Goal: Information Seeking & Learning: Learn about a topic

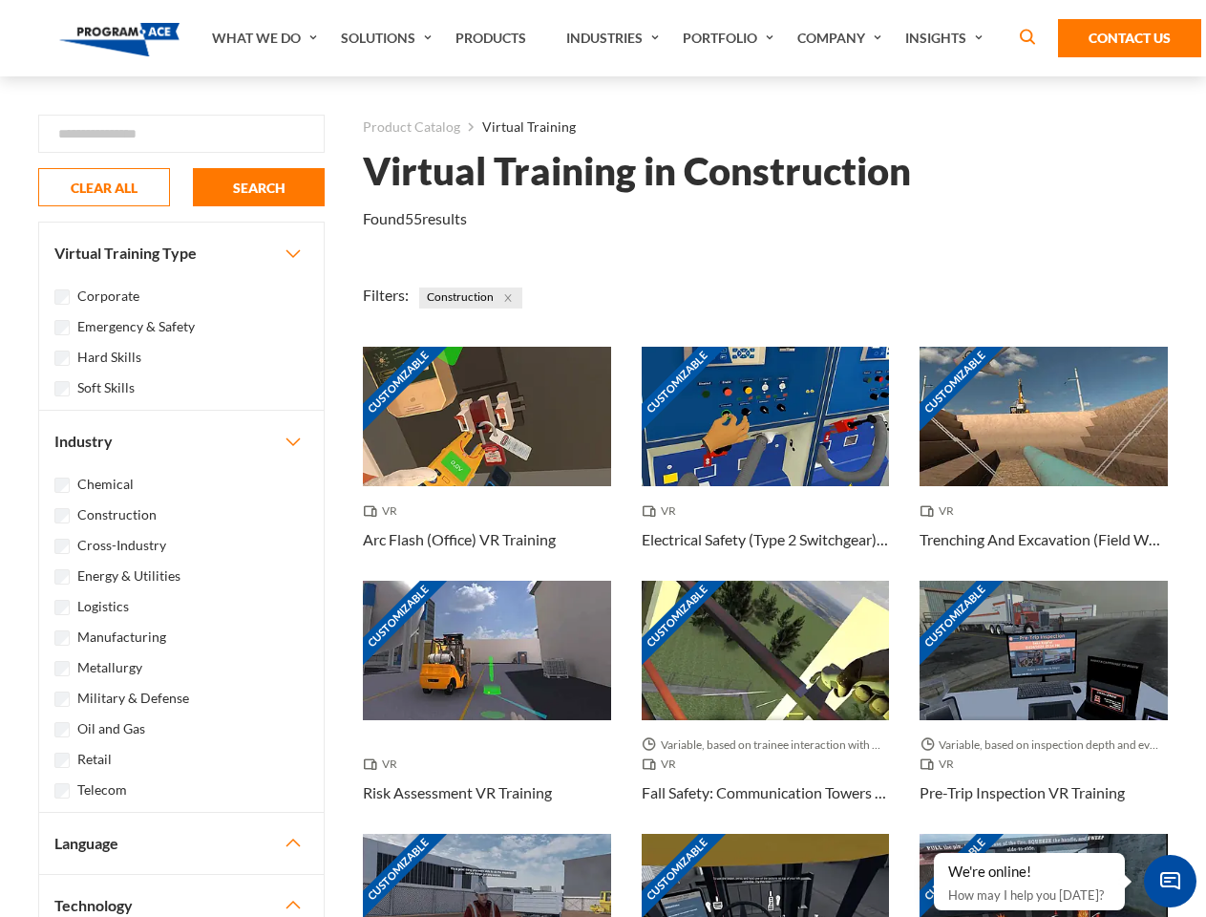
click at [266, 38] on link "What We Do" at bounding box center [266, 38] width 129 height 76
click at [389, 38] on link "Solutions" at bounding box center [388, 38] width 115 height 76
click at [615, 38] on link "Industries" at bounding box center [615, 38] width 116 height 76
click at [843, 38] on link "Company" at bounding box center [842, 38] width 108 height 76
click at [947, 38] on link "Insights" at bounding box center [946, 38] width 101 height 76
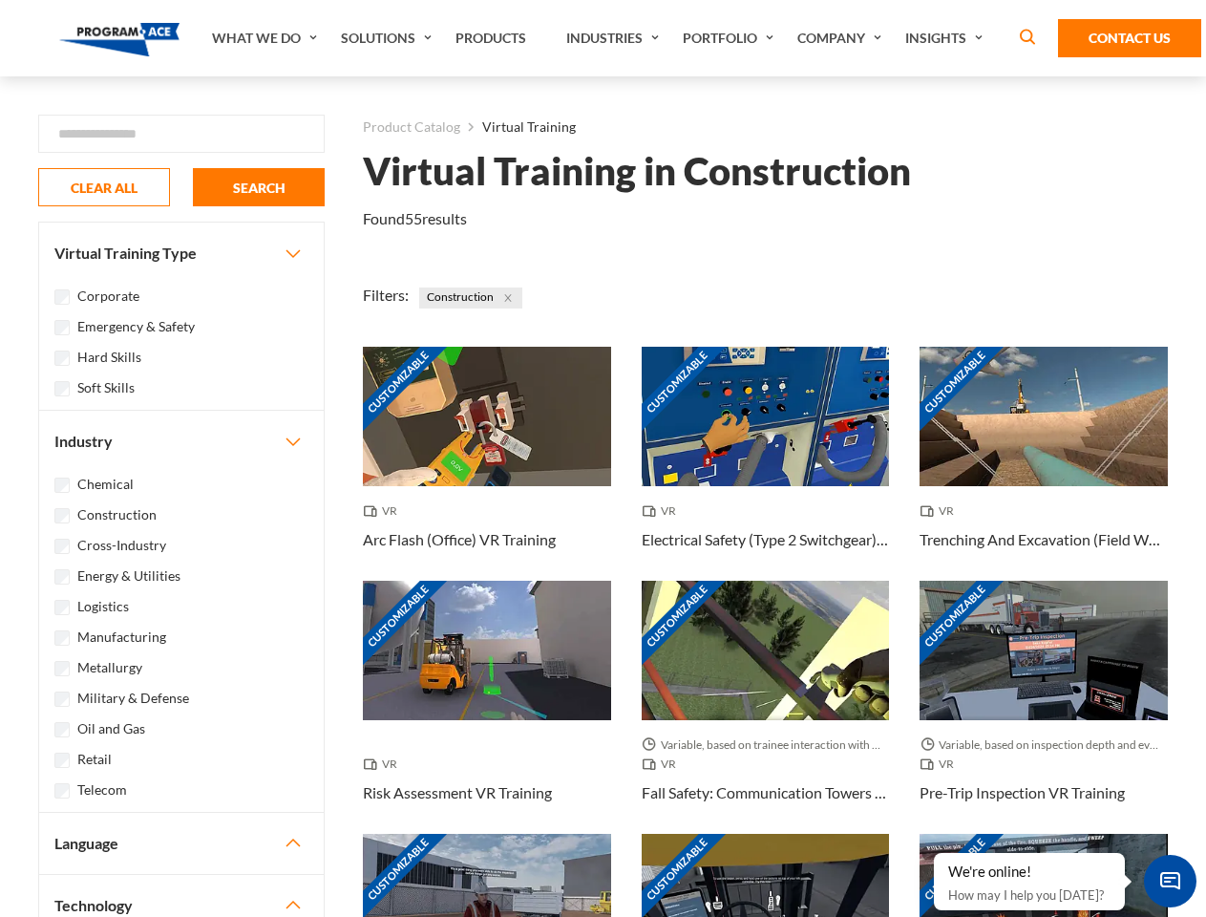
click at [0, 0] on div "Blog White Papers News" at bounding box center [0, 0] width 0 height 0
click at [0, 0] on strong "How Virtual Learning Can Enhance Workforce Productivity: A Guide for L&D Manage…" at bounding box center [0, 0] width 0 height 0
click at [1170, 880] on span "Minimize live chat window" at bounding box center [1170, 881] width 70 height 70
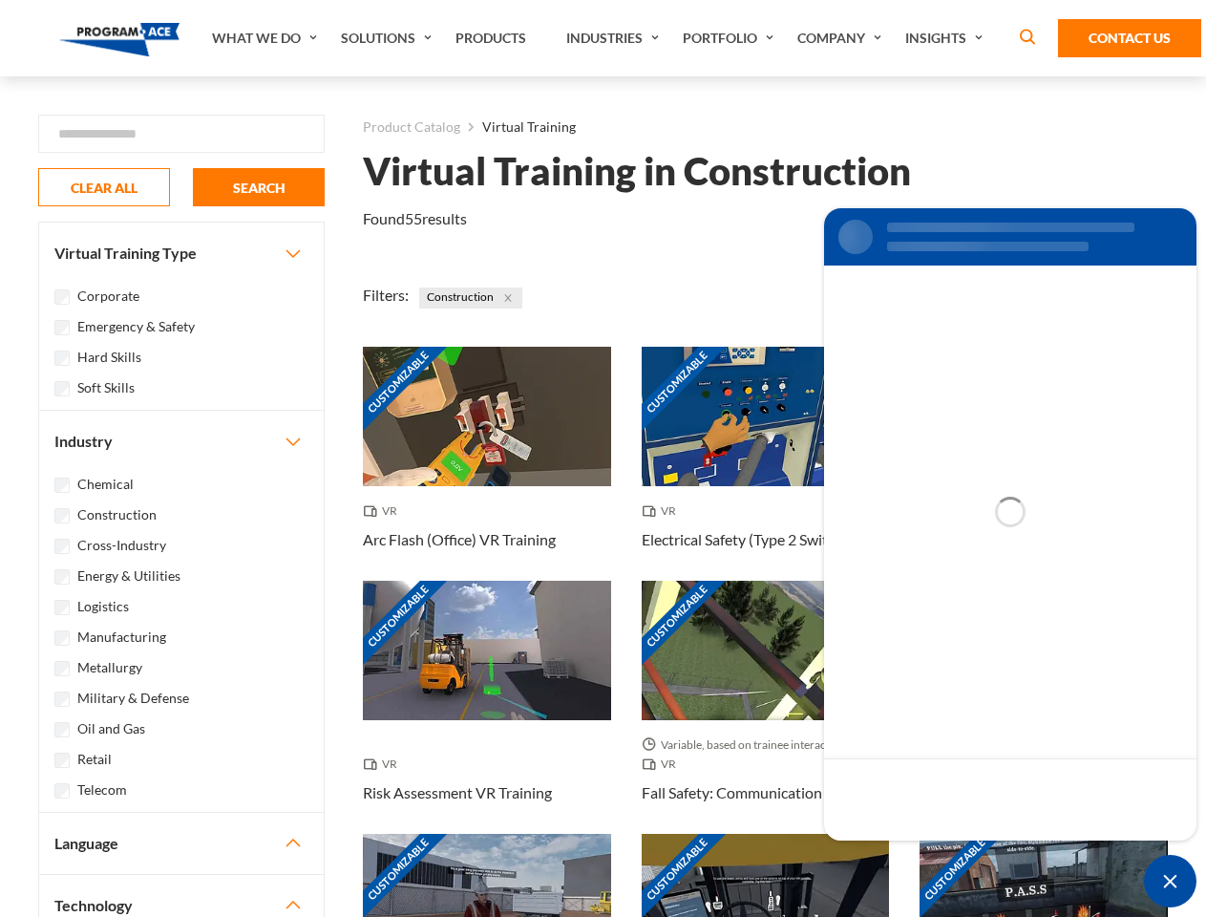
click at [935, 854] on div "Customizable" at bounding box center [1044, 903] width 248 height 139
